Goal: Entertainment & Leisure: Consume media (video, audio)

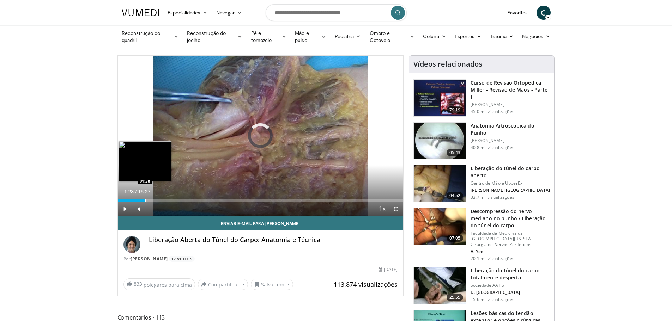
click at [145, 200] on div "Progress Bar" at bounding box center [145, 200] width 1 height 3
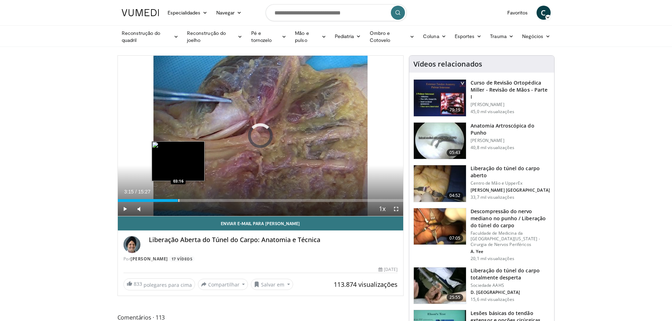
click at [179, 199] on div "Progress Bar" at bounding box center [179, 200] width 1 height 3
click at [185, 200] on div "Progress Bar" at bounding box center [185, 200] width 1 height 3
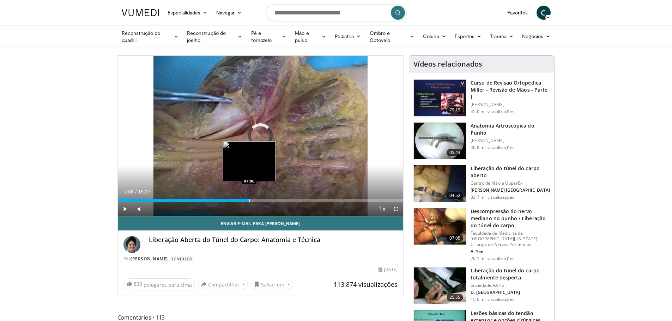
click at [249, 201] on div "Progress Bar" at bounding box center [249, 200] width 1 height 3
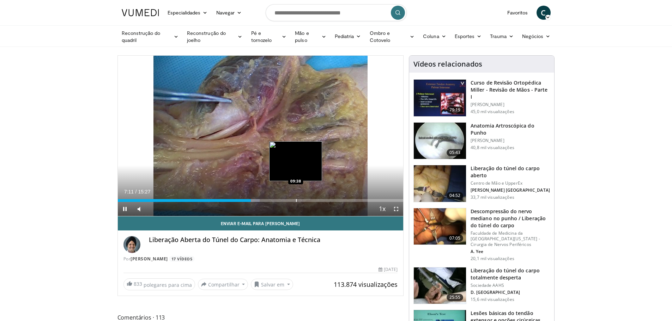
click at [296, 201] on div "Progress Bar" at bounding box center [296, 200] width 1 height 3
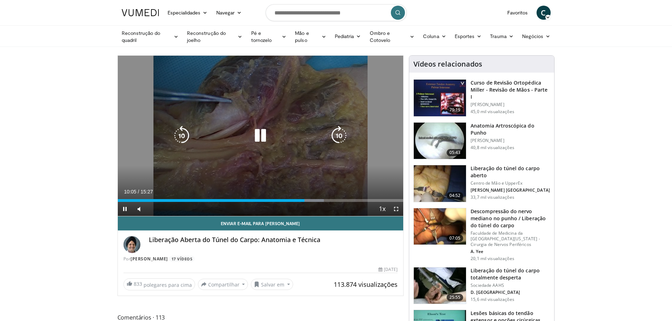
click at [265, 143] on icon "Video Player" at bounding box center [261, 136] width 20 height 20
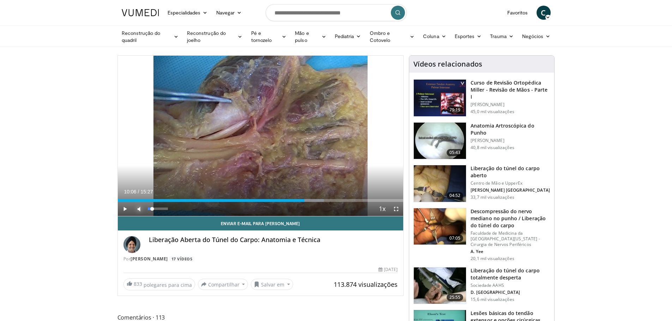
click at [139, 210] on span "Video Player" at bounding box center [139, 209] width 14 height 14
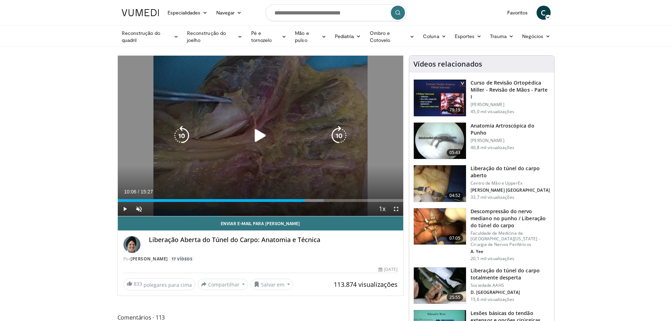
click at [260, 137] on icon "Video Player" at bounding box center [261, 136] width 20 height 20
click at [260, 140] on icon "Video Player" at bounding box center [261, 136] width 20 height 20
